Goal: Task Accomplishment & Management: Use online tool/utility

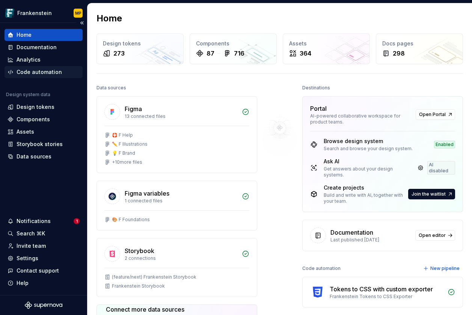
click at [53, 71] on div "Code automation" at bounding box center [39, 72] width 45 height 8
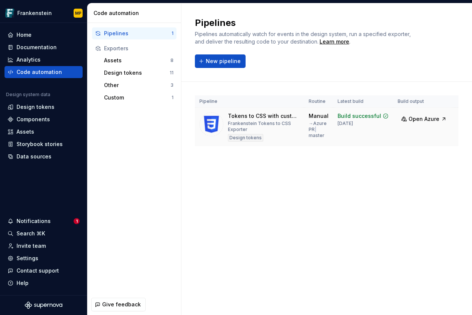
click at [460, 118] on button "Run" at bounding box center [473, 118] width 26 height 14
click at [51, 221] on div "Notifications" at bounding box center [41, 222] width 66 height 8
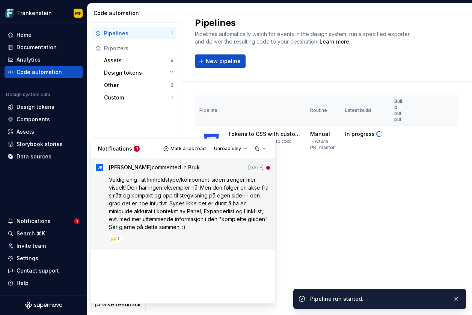
click at [192, 217] on span "Veldig enig i at Innholdstype/komponent-siden trenger mer visuelt! Den har inge…" at bounding box center [189, 204] width 161 height 54
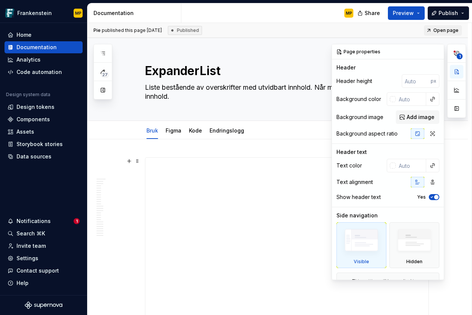
scroll to position [25, 0]
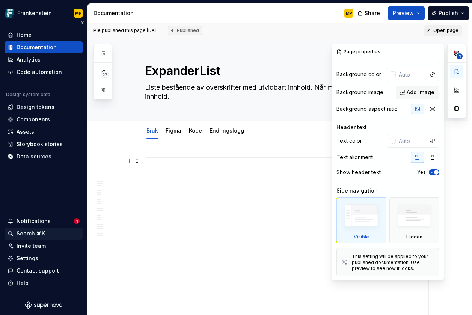
type textarea "*"
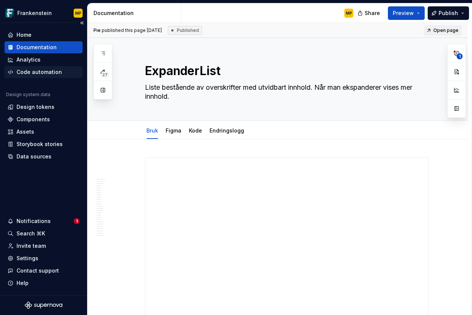
click at [32, 75] on div "Code automation" at bounding box center [39, 72] width 45 height 8
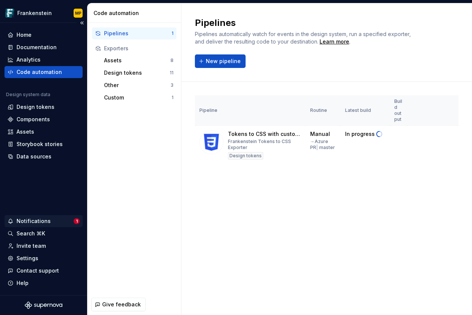
click at [53, 224] on div "Notifications" at bounding box center [41, 222] width 66 height 8
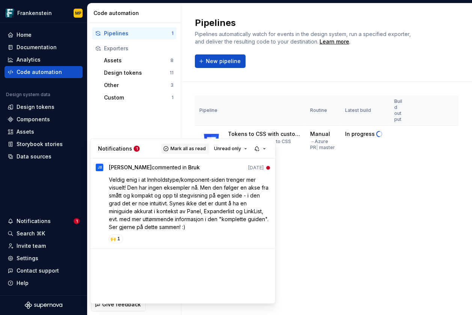
click at [186, 152] on button "Mark all as read" at bounding box center [185, 149] width 48 height 11
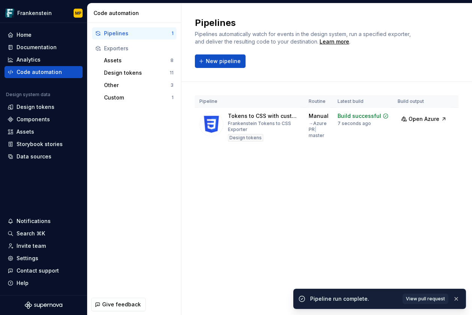
click at [330, 233] on html "Frankenstein MP Home Documentation Analytics Code automation Design system data…" at bounding box center [236, 157] width 472 height 315
